Goal: Communication & Community: Answer question/provide support

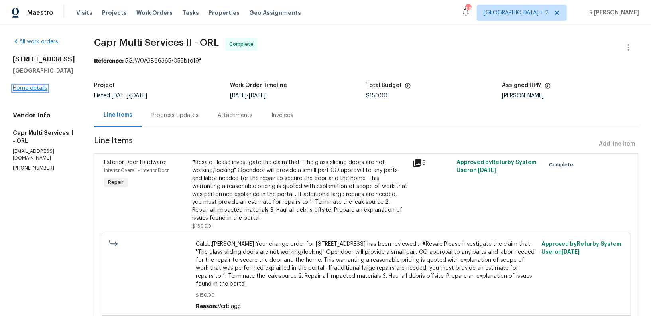
click at [22, 91] on link "Home details" at bounding box center [30, 88] width 35 height 6
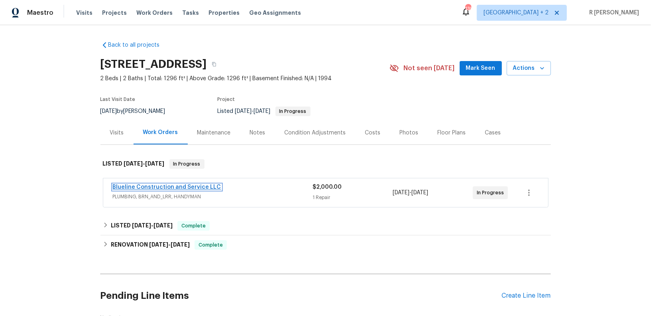
click at [142, 186] on link "Blueline Construction and Service LLC" at bounding box center [167, 187] width 108 height 6
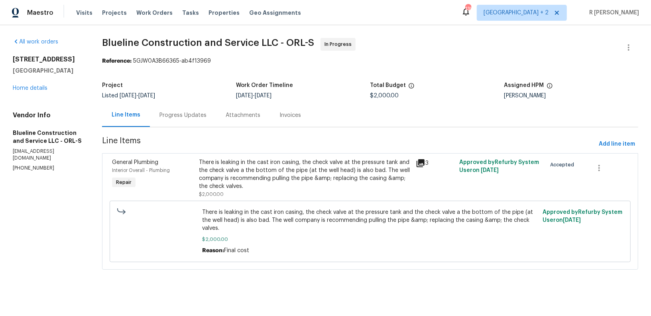
click at [181, 103] on div "Progress Updates" at bounding box center [183, 115] width 66 height 24
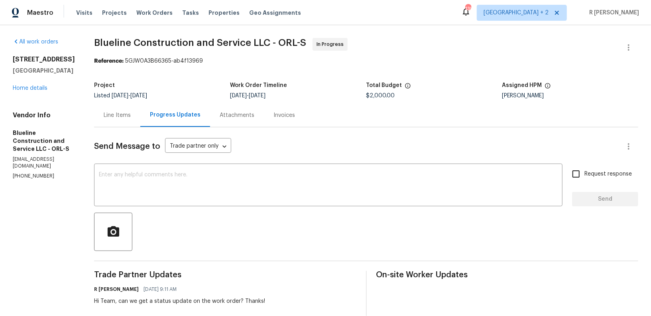
click at [121, 113] on div "Line Items" at bounding box center [117, 115] width 27 height 8
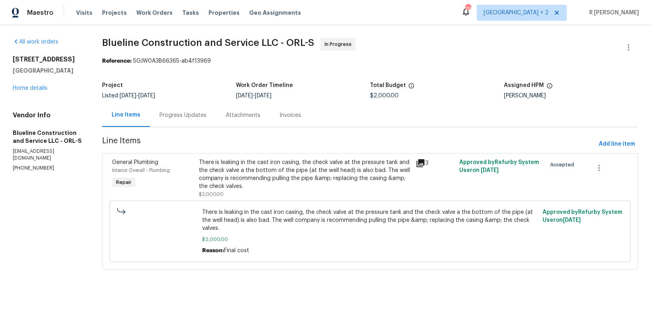
click at [300, 183] on div "There is leaking in the cast iron casing, the check valve at the pressure tank …" at bounding box center [305, 174] width 212 height 32
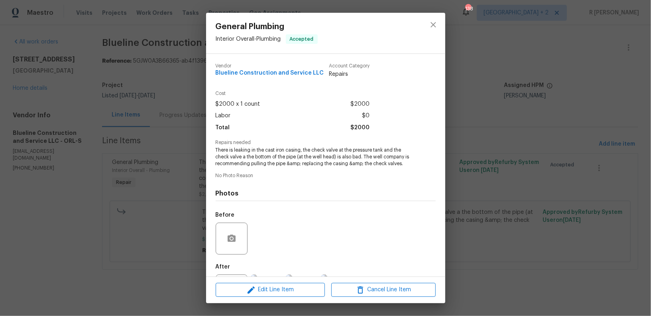
scroll to position [38, 0]
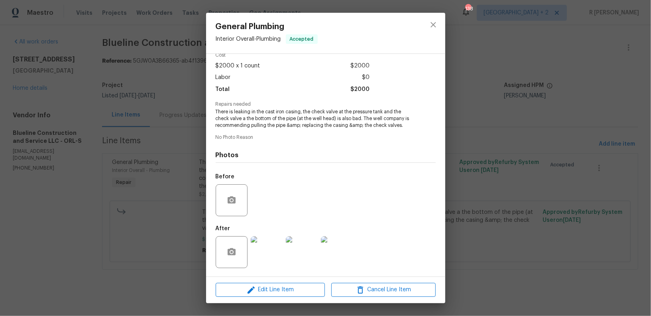
click at [259, 259] on img at bounding box center [267, 252] width 32 height 32
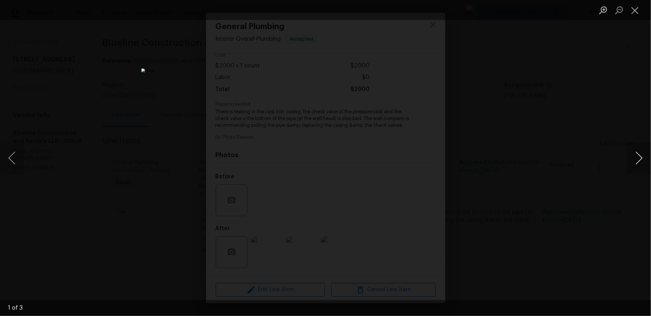
click at [636, 160] on button "Next image" at bounding box center [639, 158] width 24 height 32
click at [631, 18] on li "Lightbox" at bounding box center [635, 10] width 16 height 20
click at [638, 10] on button "Close lightbox" at bounding box center [635, 10] width 16 height 14
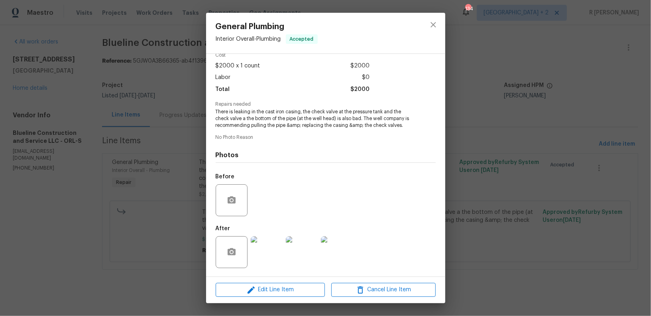
click at [425, 31] on div at bounding box center [433, 33] width 24 height 41
click at [433, 29] on button "close" at bounding box center [433, 24] width 19 height 19
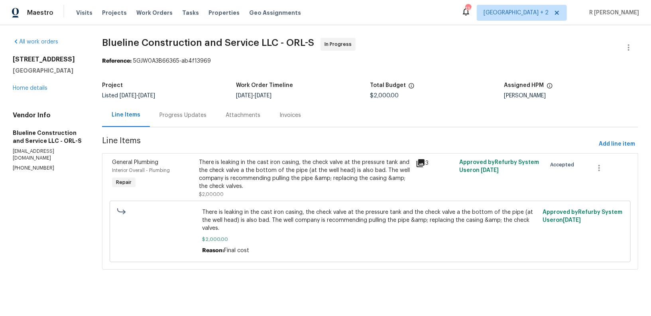
click at [192, 108] on div "Progress Updates" at bounding box center [183, 115] width 66 height 24
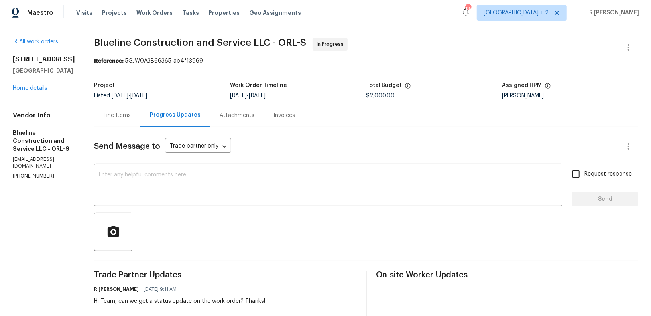
click at [134, 122] on div "Line Items" at bounding box center [117, 115] width 46 height 24
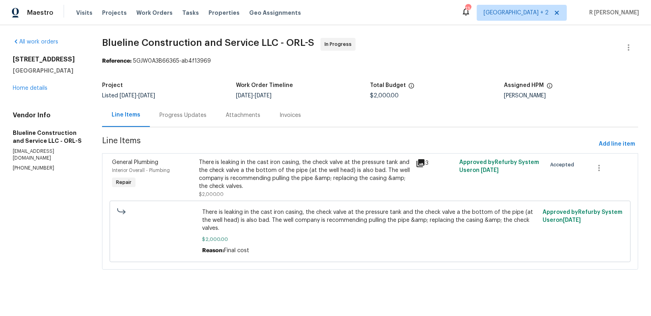
click at [263, 161] on div "There is leaking in the cast iron casing, the check valve at the pressure tank …" at bounding box center [305, 174] width 212 height 32
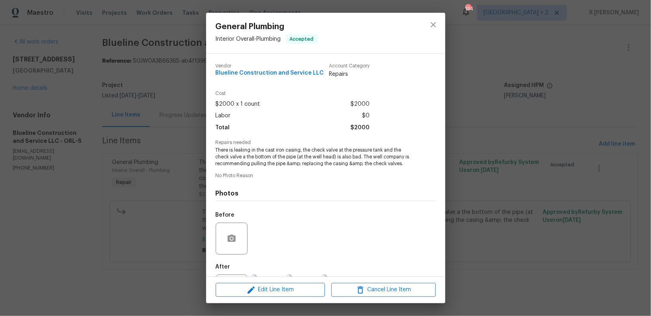
scroll to position [38, 0]
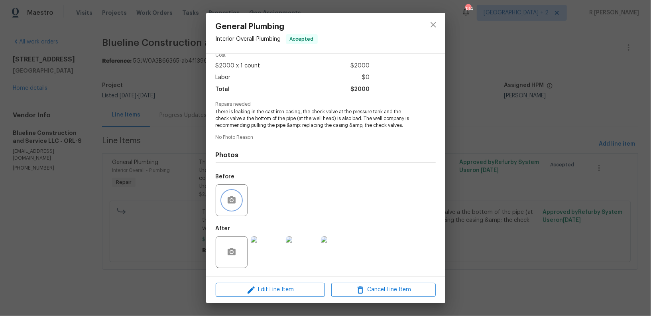
click at [231, 196] on icon "button" at bounding box center [232, 200] width 10 height 10
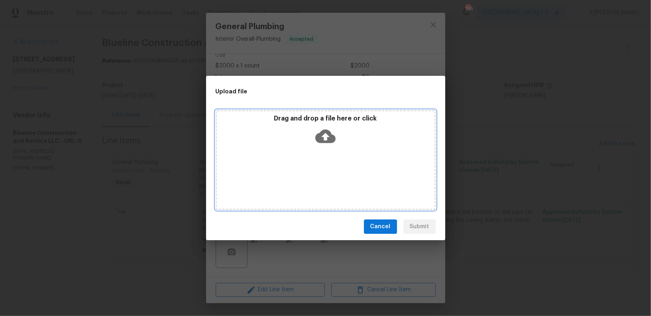
click at [325, 133] on icon at bounding box center [325, 136] width 20 height 20
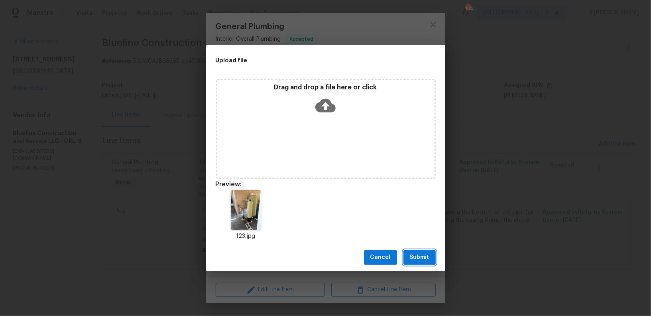
click at [419, 257] on span "Submit" at bounding box center [420, 257] width 20 height 10
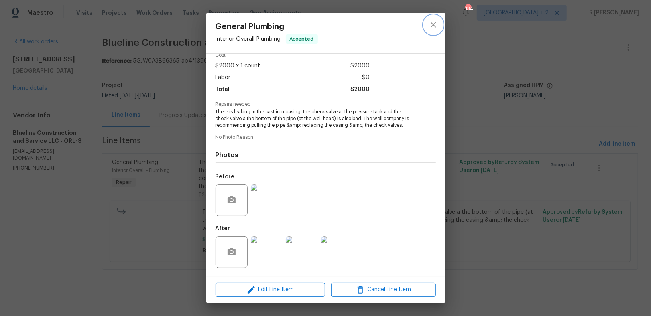
click at [430, 29] on icon "close" at bounding box center [433, 25] width 10 height 10
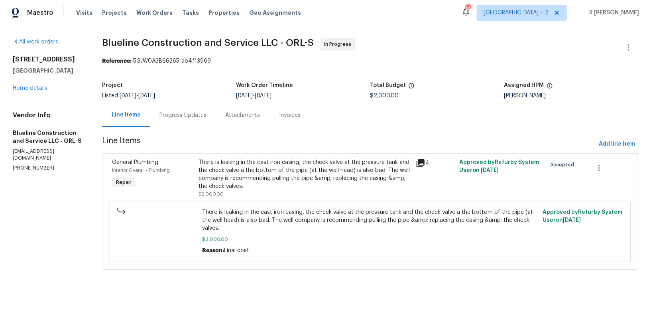
click at [181, 114] on div "Progress Updates" at bounding box center [182, 115] width 47 height 8
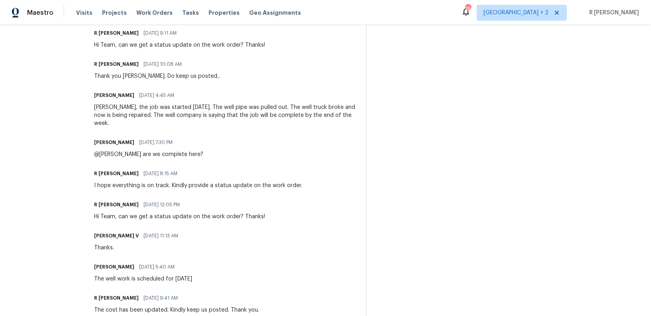
click at [260, 183] on div "Trade Partner Updates R [PERSON_NAME] [DATE] 9:11 AM Hi Team, can we get a stat…" at bounding box center [225, 310] width 262 height 590
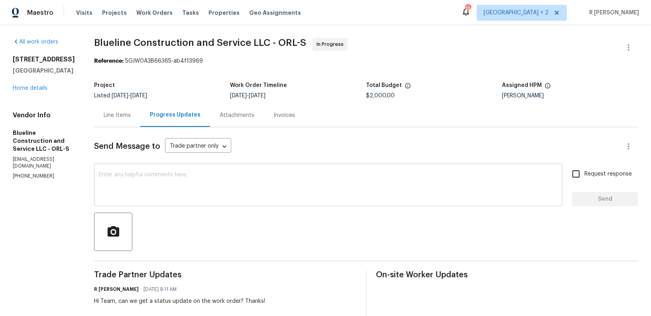
click at [230, 179] on textarea at bounding box center [328, 186] width 459 height 28
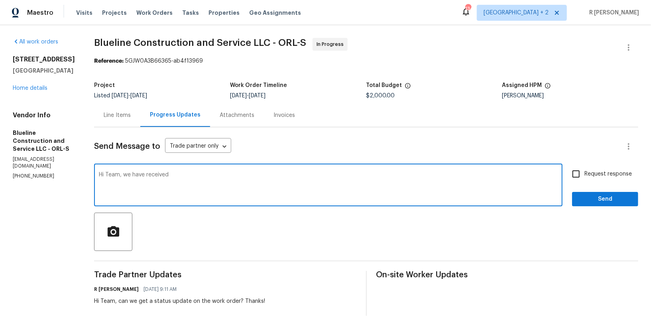
paste textarea "2nd Feedback: The tank appears to have blown."
type textarea "Hi Team, we have received 2nd Feedback: The tank appears to have blown. I have …"
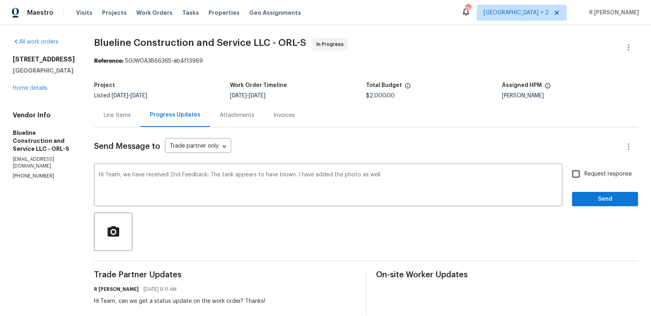
click at [607, 178] on span "Request response" at bounding box center [607, 174] width 47 height 8
click at [584, 178] on input "Request response" at bounding box center [575, 173] width 17 height 17
checkbox input "true"
click at [602, 198] on span "Send" at bounding box center [604, 199] width 53 height 10
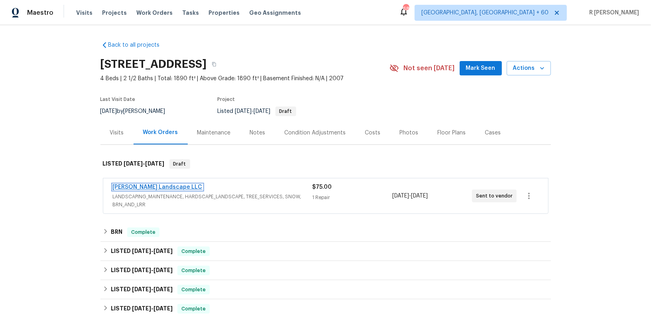
click at [131, 187] on link "Dalia Landscape LLC" at bounding box center [158, 187] width 90 height 6
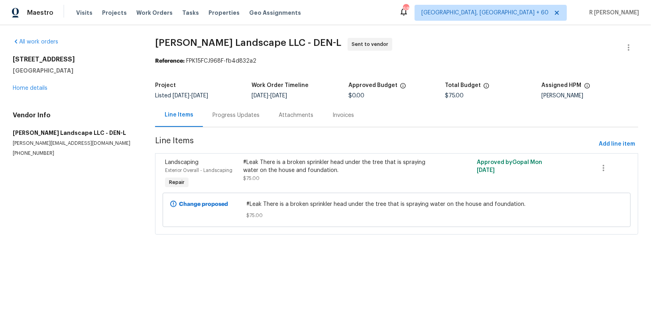
click at [231, 114] on div "Progress Updates" at bounding box center [235, 115] width 47 height 8
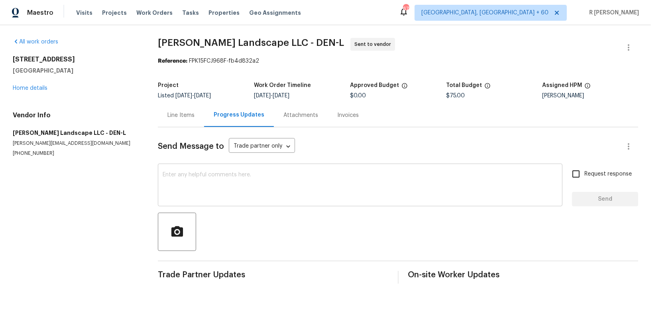
click at [235, 191] on textarea at bounding box center [360, 186] width 395 height 28
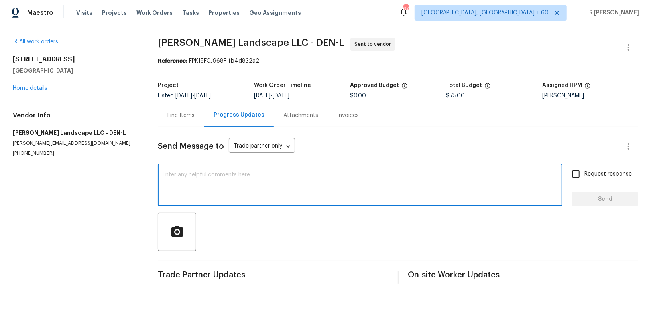
paste textarea "Hey, this is Yogesh from Opendoor. I’m confirming you received the WO for the p…"
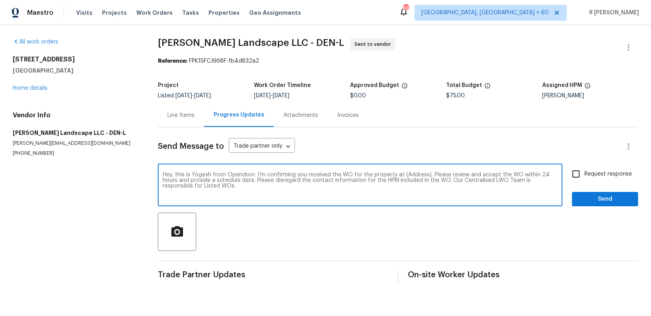
click at [407, 175] on textarea "Hey, this is Yogesh from Opendoor. I’m confirming you received the WO for the p…" at bounding box center [360, 186] width 395 height 28
paste textarea "4548 Quandary Peak St, Brighton, CO 80601"
type textarea "Hey, this is Yogesh from Opendoor. I’m confirming you received the WO for the p…"
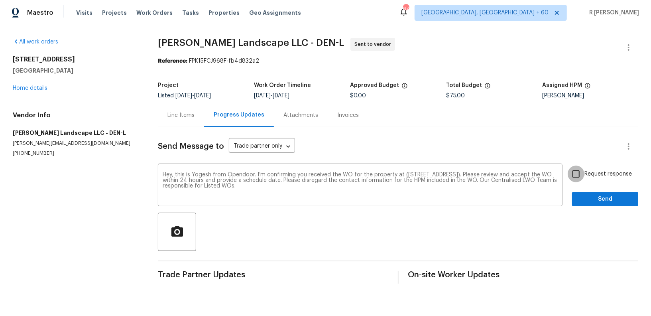
click at [573, 173] on input "Request response" at bounding box center [575, 173] width 17 height 17
checkbox input "true"
click at [585, 194] on span "Send" at bounding box center [604, 199] width 53 height 10
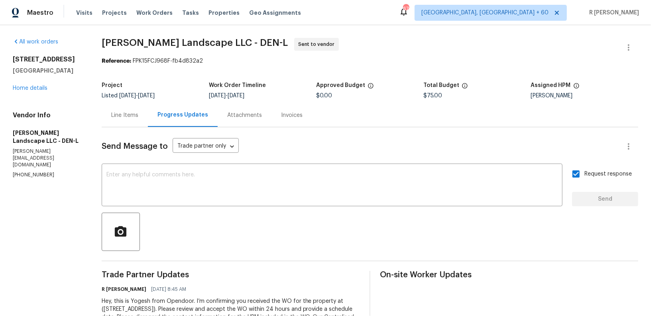
drag, startPoint x: 299, startPoint y: 170, endPoint x: 296, endPoint y: 165, distance: 6.3
click at [296, 165] on div "Send Message to Trade partner only Trade partner only ​ x ​ Request response Se…" at bounding box center [370, 232] width 536 height 211
click at [283, 176] on textarea at bounding box center [331, 186] width 451 height 28
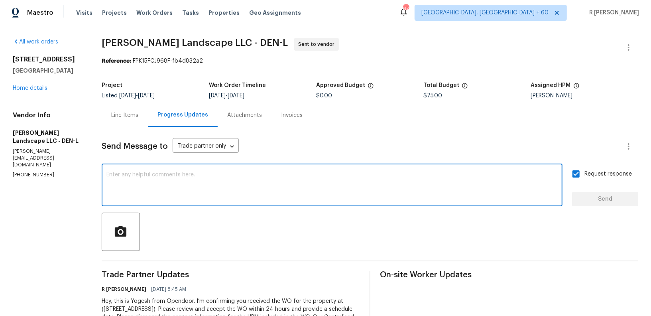
paste textarea "Attention All Work Orders must include before-photos (both close-up and wide-an…"
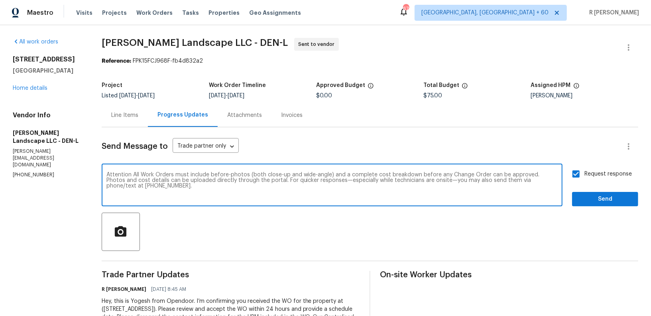
type textarea "Attention All Work Orders must include before-photos (both close-up and wide-an…"
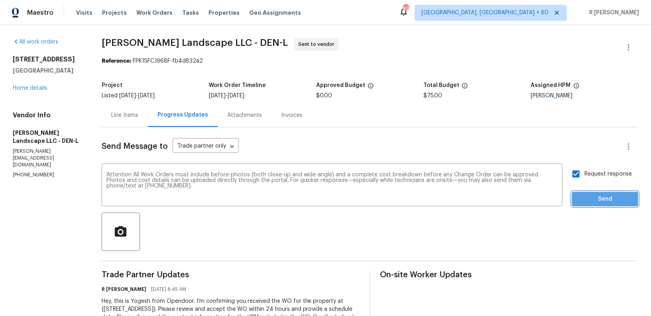
click at [606, 200] on span "Send" at bounding box center [604, 199] width 53 height 10
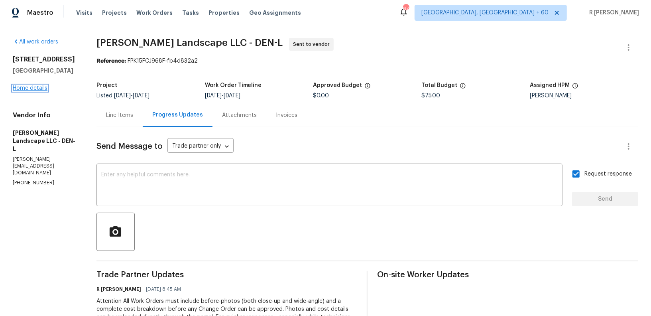
click at [29, 91] on link "Home details" at bounding box center [30, 88] width 35 height 6
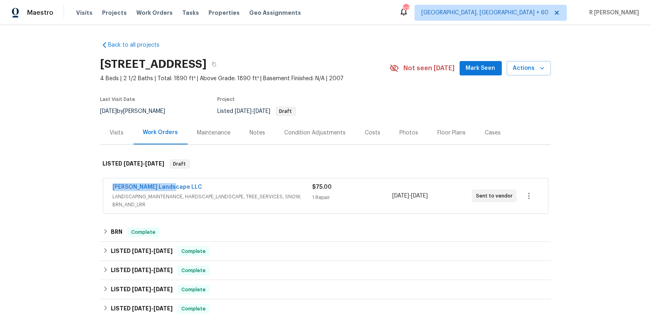
drag, startPoint x: 165, startPoint y: 186, endPoint x: 25, endPoint y: 186, distance: 140.3
click at [25, 186] on div "Back to all projects 4548 Quandary Peak St, Brighton, CO 80601 4 Beds | 2 1/2 B…" at bounding box center [325, 170] width 651 height 290
copy link "Dalia Landscape LLC"
